Goal: Transaction & Acquisition: Obtain resource

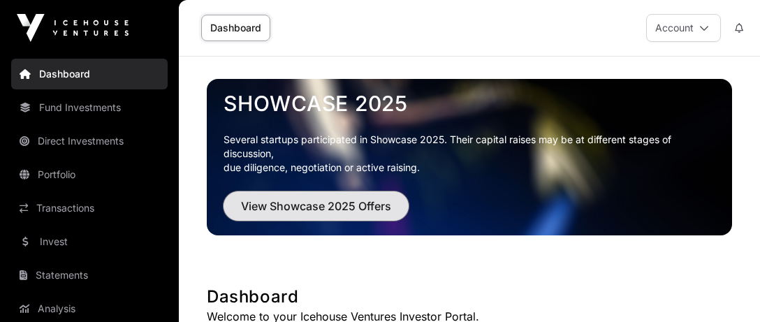
click at [391, 214] on span "View Showcase 2025 Offers" at bounding box center [316, 206] width 150 height 17
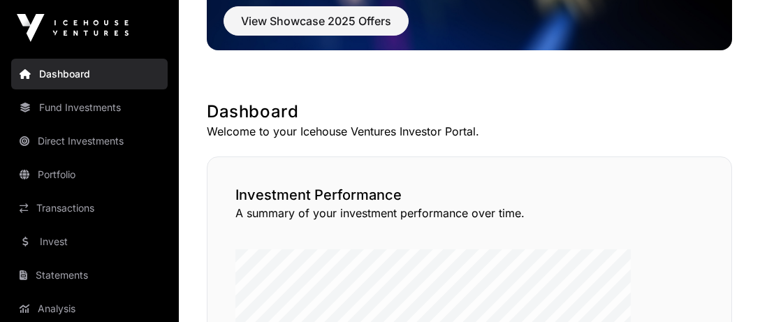
scroll to position [92, 0]
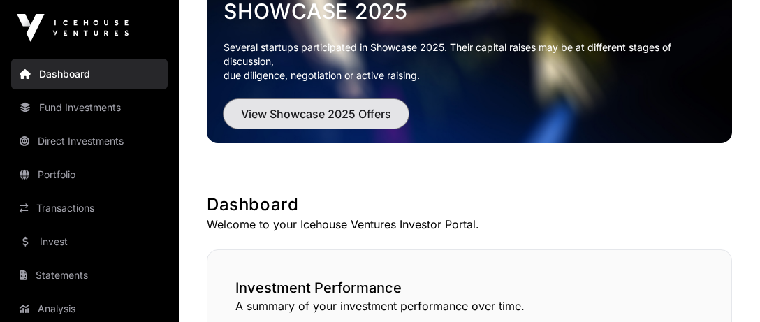
click at [391, 122] on span "View Showcase 2025 Offers" at bounding box center [316, 113] width 150 height 17
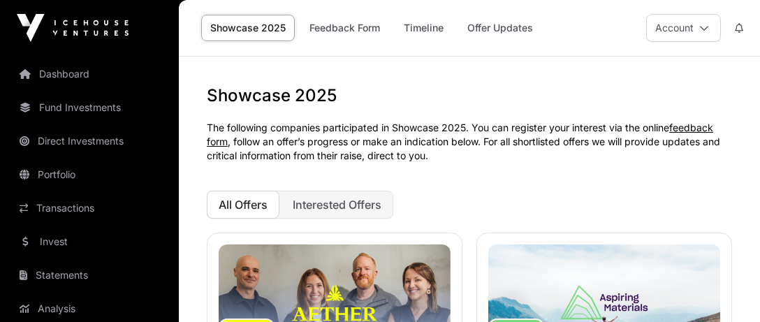
scroll to position [92, 0]
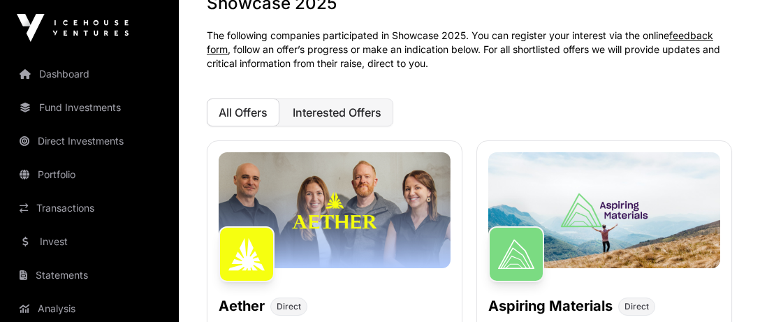
click at [381, 119] on span "Interested Offers" at bounding box center [337, 112] width 89 height 14
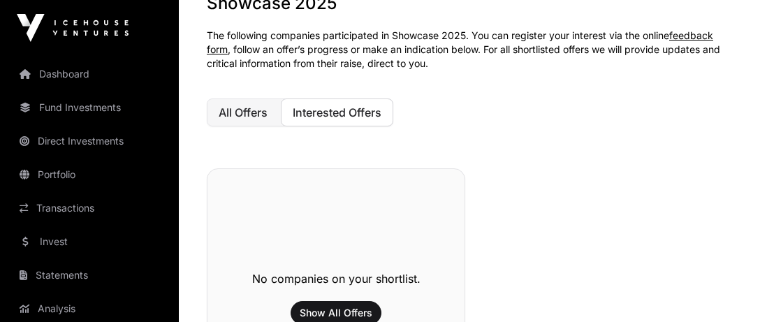
click at [267, 119] on span "All Offers" at bounding box center [243, 112] width 49 height 14
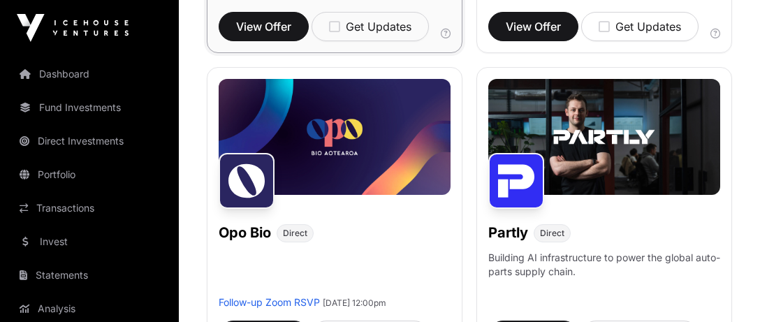
scroll to position [1203, 0]
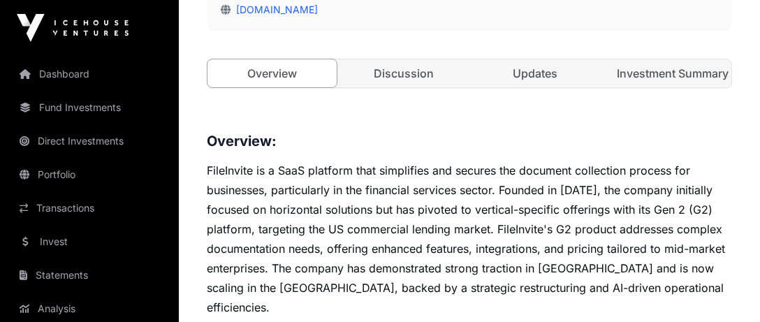
scroll to position [555, 0]
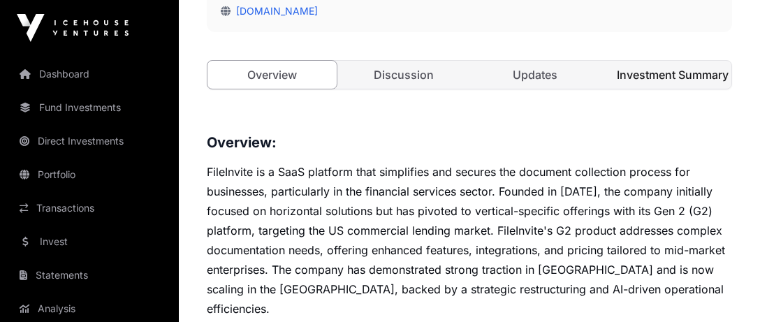
click at [695, 89] on link "Investment Summary" at bounding box center [667, 75] width 129 height 28
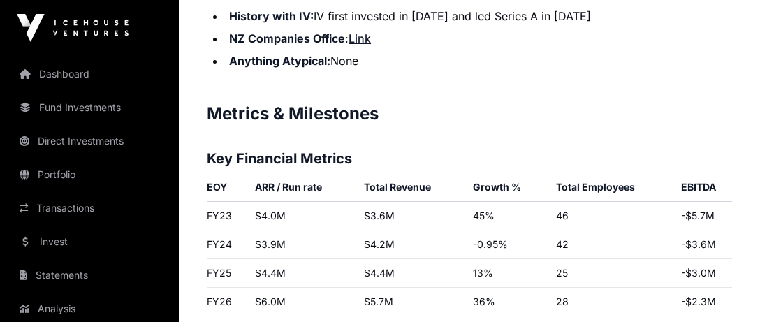
scroll to position [2129, 0]
